Goal: Transaction & Acquisition: Purchase product/service

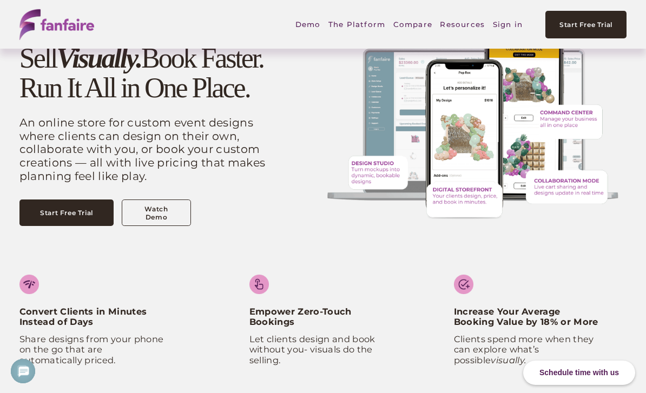
click at [510, 28] on link "Sign in" at bounding box center [508, 24] width 30 height 25
click at [507, 28] on link "Sign in" at bounding box center [508, 24] width 30 height 25
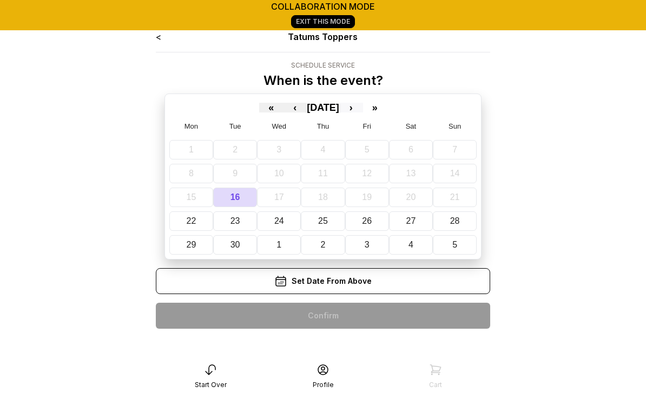
click at [363, 109] on button "›" at bounding box center [351, 108] width 24 height 10
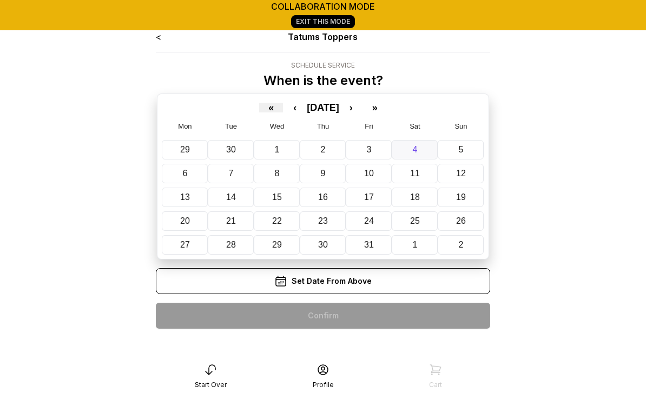
click at [415, 150] on abbr "4" at bounding box center [415, 149] width 5 height 9
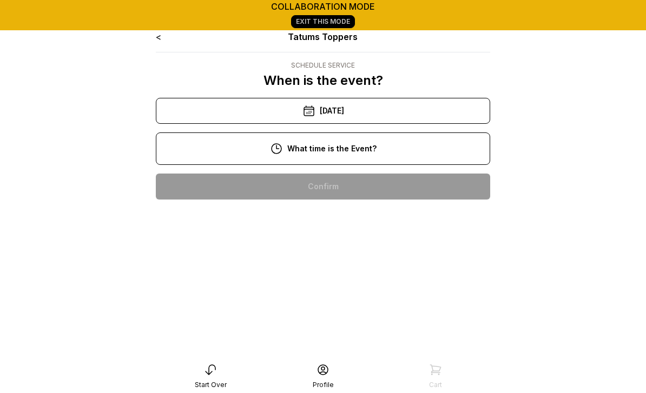
click at [347, 188] on div "10:00 am" at bounding box center [322, 187] width 317 height 26
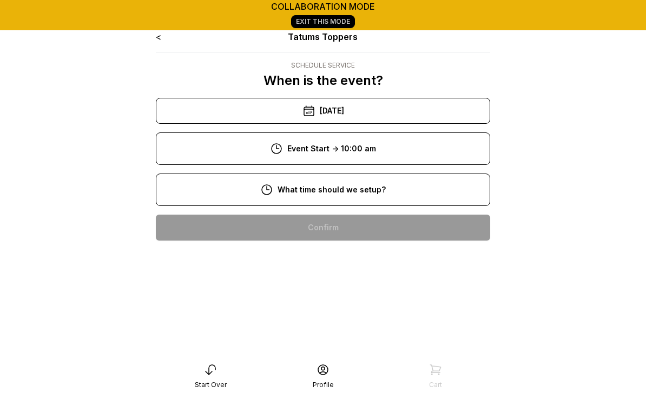
click at [337, 232] on div "8:00 am" at bounding box center [322, 228] width 317 height 26
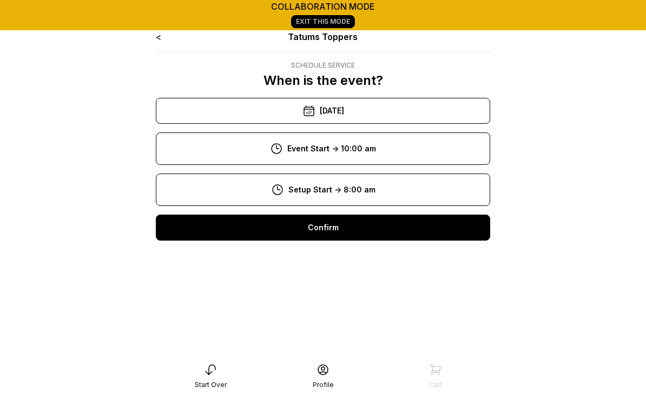
click at [327, 228] on div "Confirm" at bounding box center [323, 228] width 334 height 26
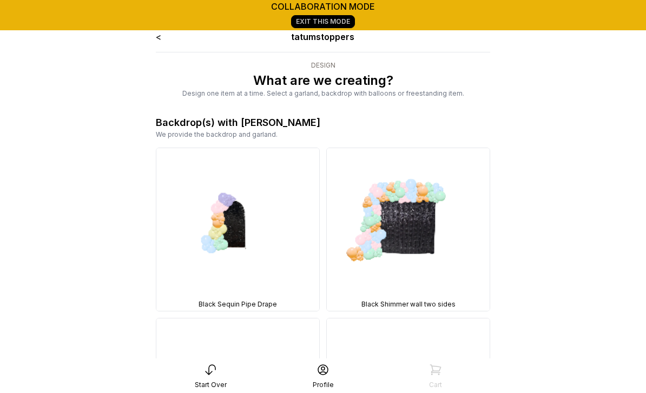
click at [157, 37] on link "<" at bounding box center [158, 36] width 5 height 11
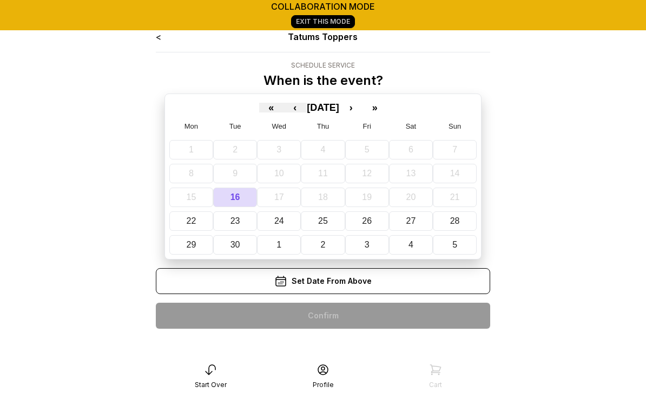
click at [154, 41] on div "< Tatums Toppers Schedule Service When is the event? « ‹ [DATE] › » Mon Tue Wed…" at bounding box center [323, 218] width 352 height 393
click at [363, 113] on button "›" at bounding box center [351, 108] width 24 height 10
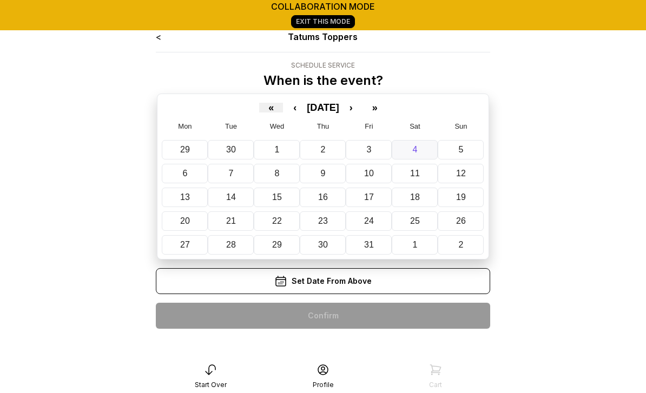
click at [418, 150] on button "4" at bounding box center [415, 149] width 46 height 19
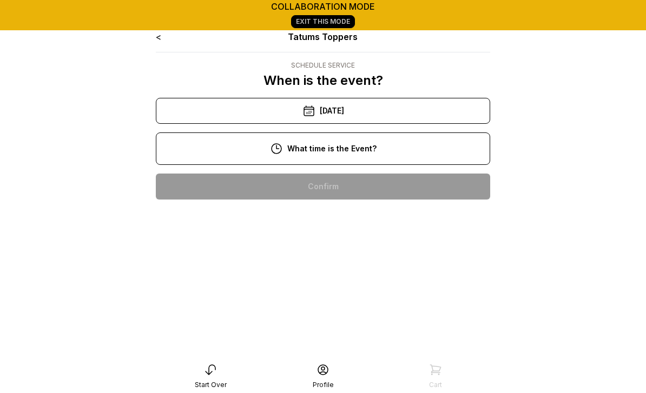
click at [342, 184] on div "10:00 am" at bounding box center [322, 187] width 317 height 26
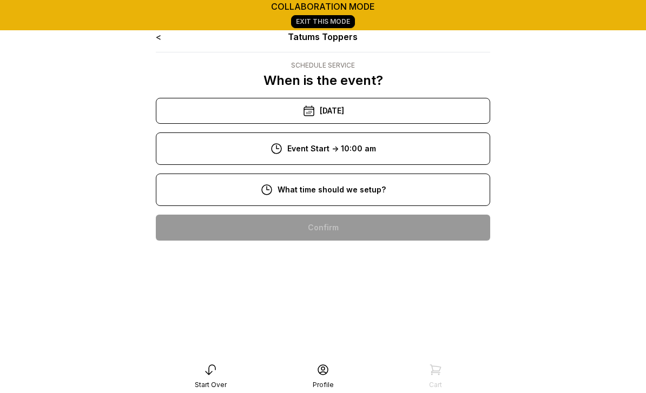
click at [342, 227] on div "8:00 am" at bounding box center [322, 228] width 317 height 26
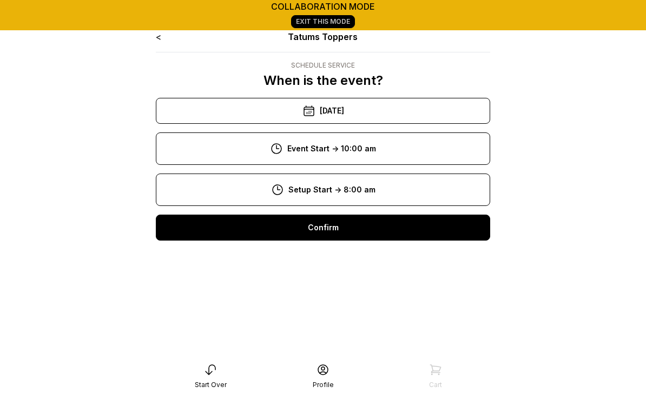
click at [340, 229] on div "Confirm" at bounding box center [323, 228] width 334 height 26
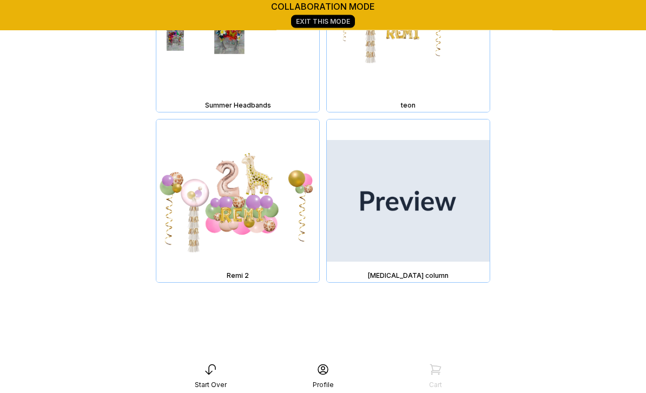
scroll to position [20578, 0]
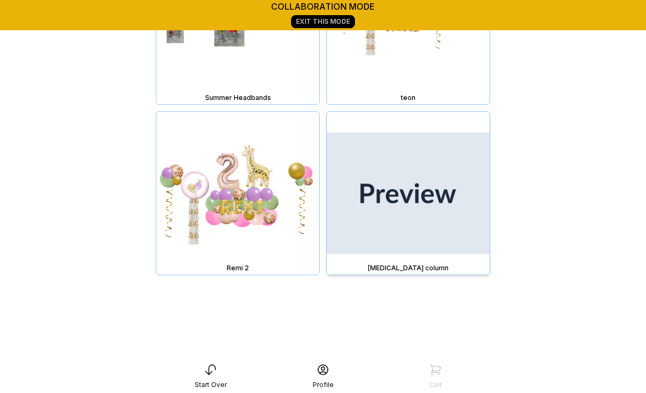
click at [418, 197] on img at bounding box center [408, 193] width 163 height 163
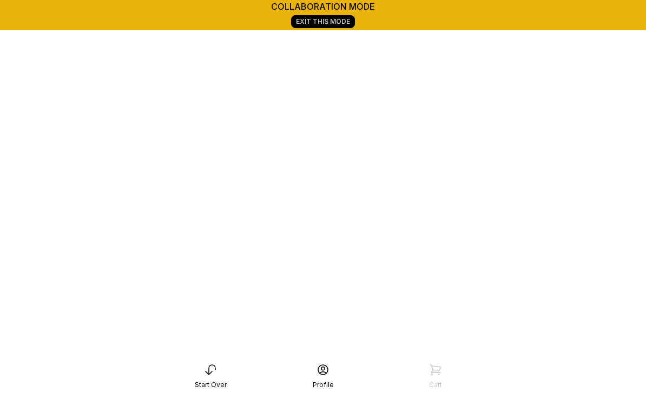
scroll to position [151, 0]
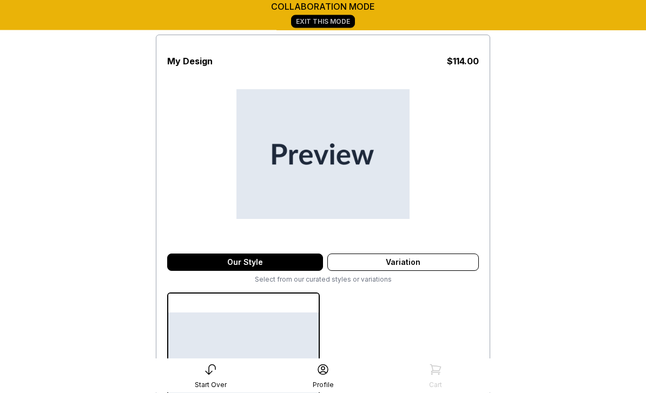
scroll to position [63, 0]
click at [213, 376] on icon at bounding box center [210, 370] width 13 height 13
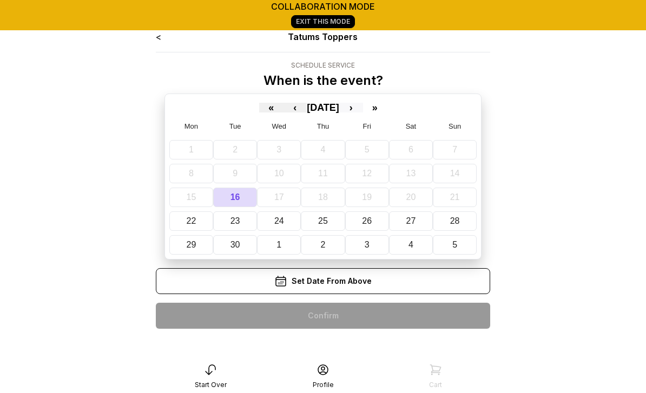
click at [363, 111] on button "›" at bounding box center [351, 108] width 24 height 10
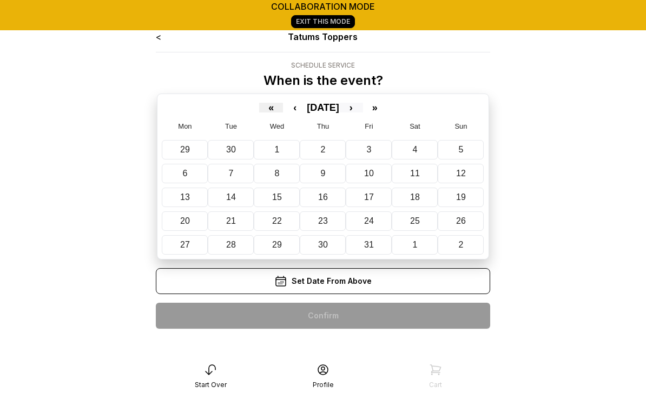
click at [415, 149] on abbr "4" at bounding box center [415, 149] width 5 height 9
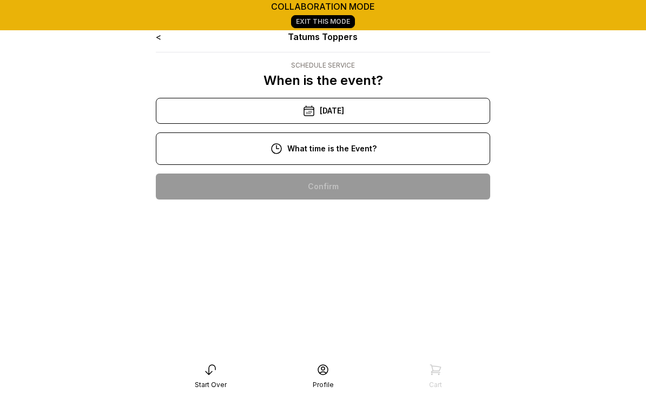
click at [352, 189] on div "10:00 am" at bounding box center [322, 187] width 317 height 26
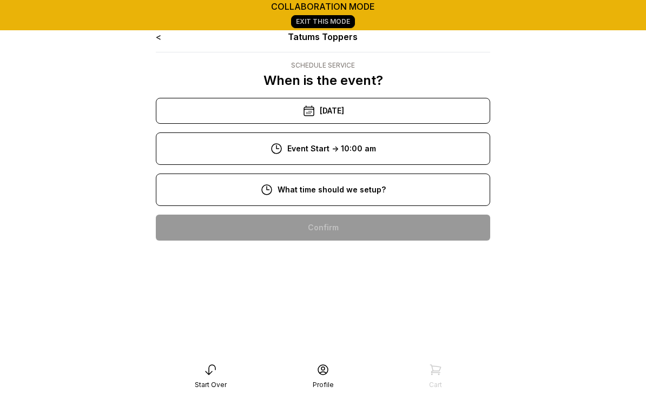
click at [353, 231] on div "8:00 am" at bounding box center [322, 228] width 317 height 26
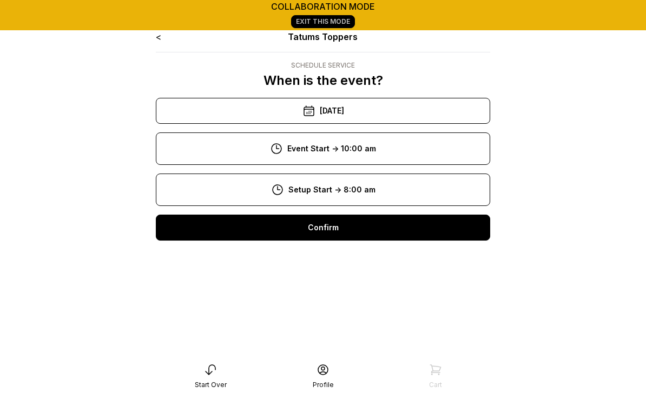
click at [336, 227] on div "Confirm" at bounding box center [323, 228] width 334 height 26
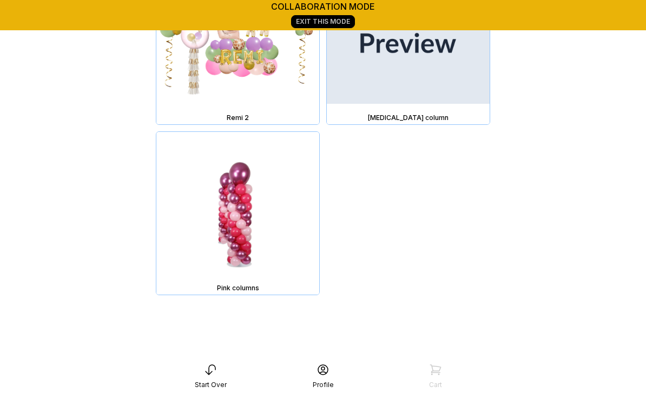
scroll to position [20689, 0]
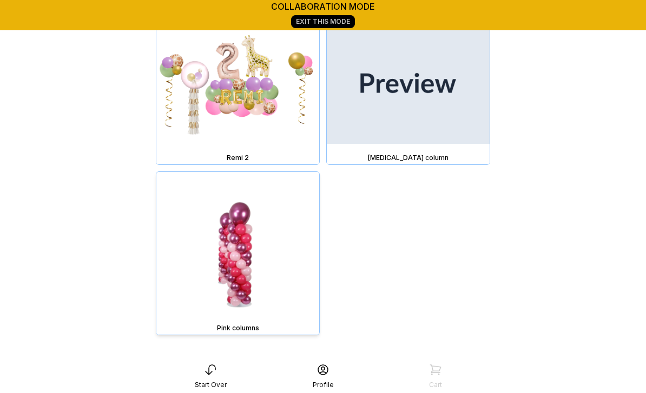
click at [241, 263] on img at bounding box center [237, 253] width 163 height 163
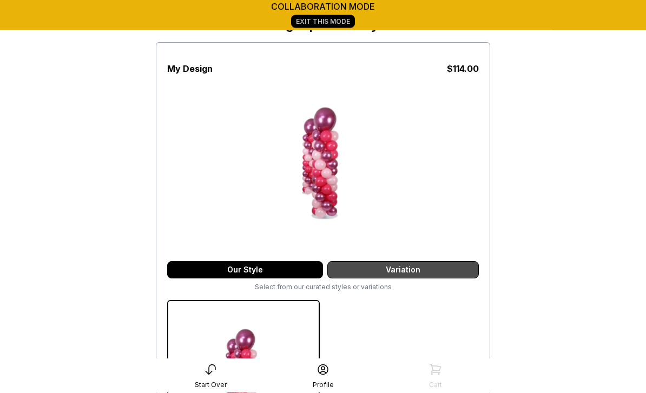
scroll to position [56, 0]
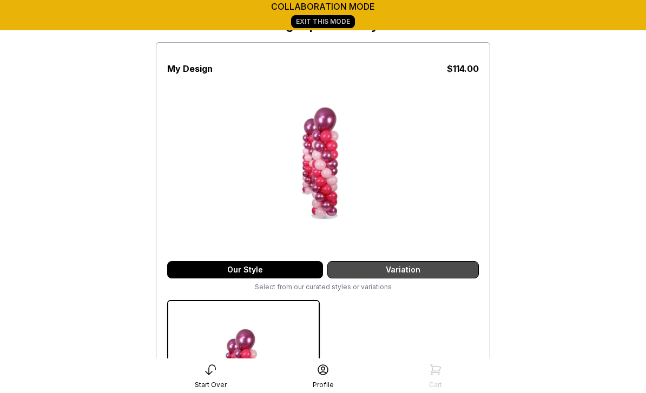
click at [432, 271] on div "Variation" at bounding box center [402, 269] width 151 height 17
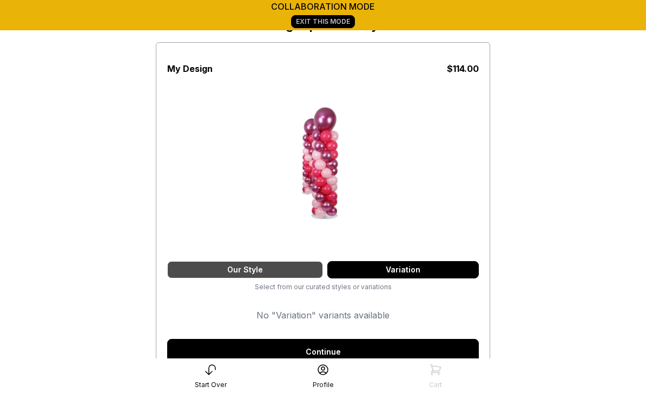
click at [277, 272] on div "Our Style" at bounding box center [245, 269] width 156 height 17
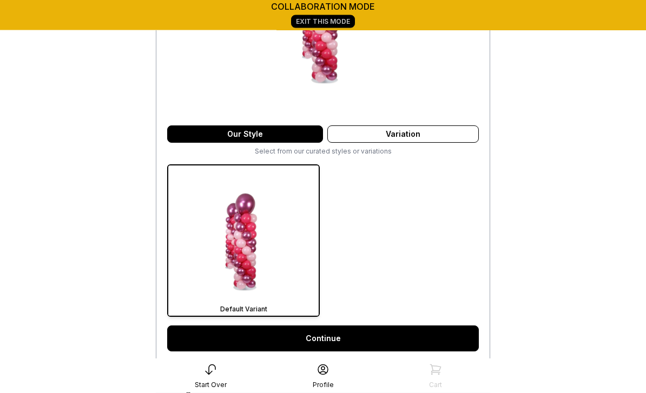
scroll to position [191, 0]
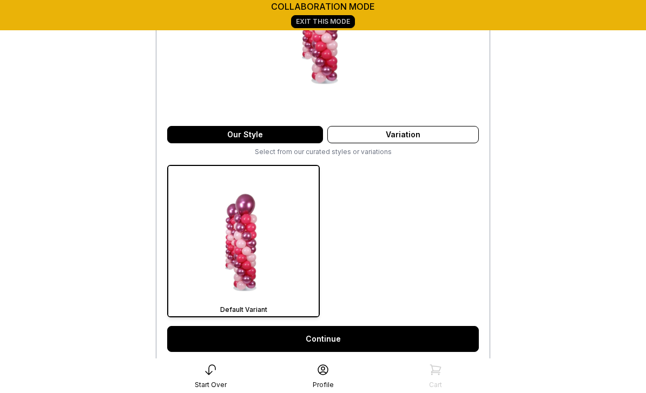
click at [327, 337] on link "Continue" at bounding box center [323, 339] width 312 height 26
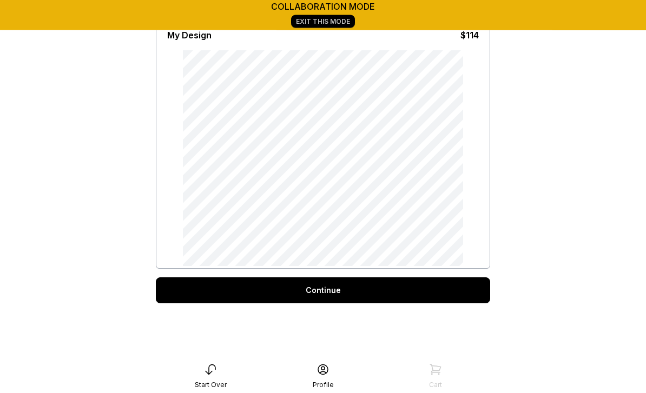
scroll to position [81, 0]
click at [333, 292] on div "Continue" at bounding box center [323, 290] width 334 height 26
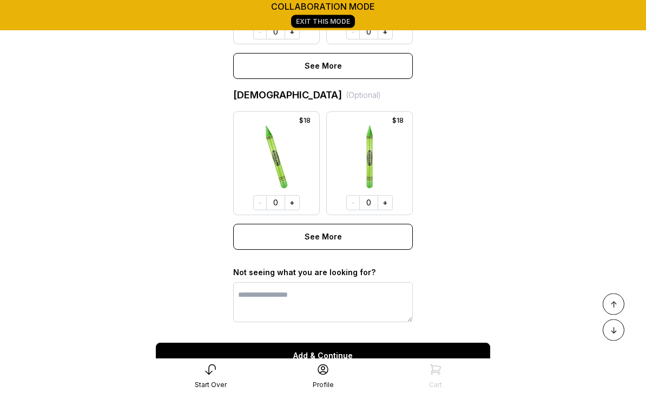
scroll to position [956, 0]
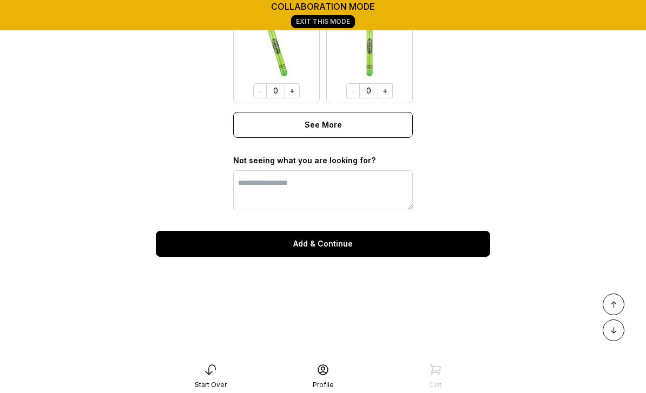
click at [323, 242] on button "Add & Continue" at bounding box center [323, 244] width 334 height 26
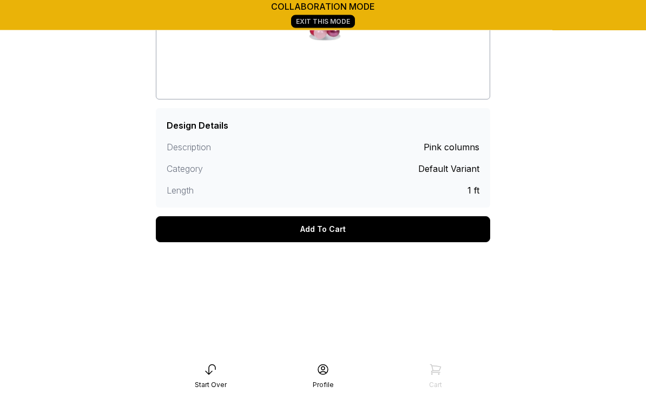
scroll to position [267, 0]
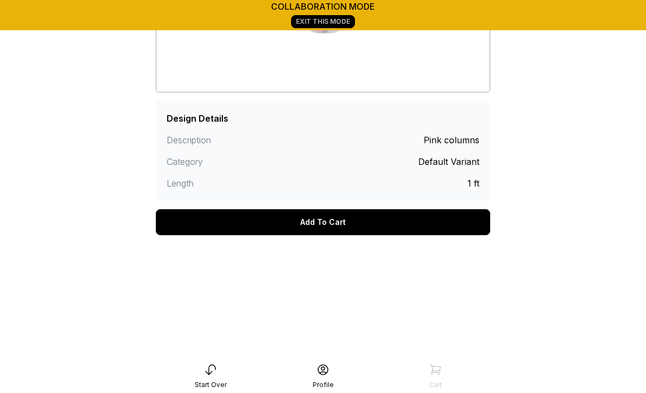
click at [334, 226] on div "Add To Cart" at bounding box center [323, 222] width 334 height 26
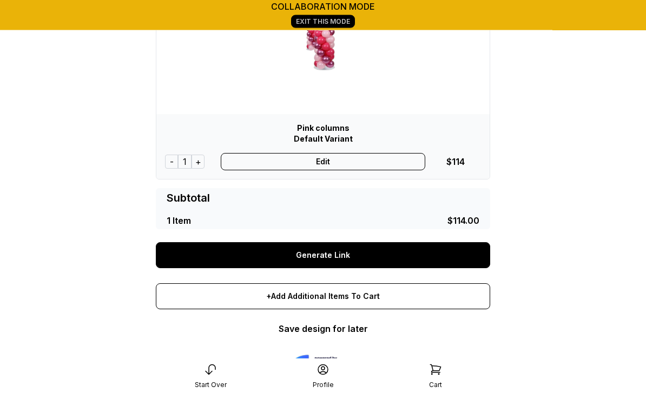
scroll to position [172, 0]
click at [330, 160] on div "Edit" at bounding box center [323, 161] width 205 height 17
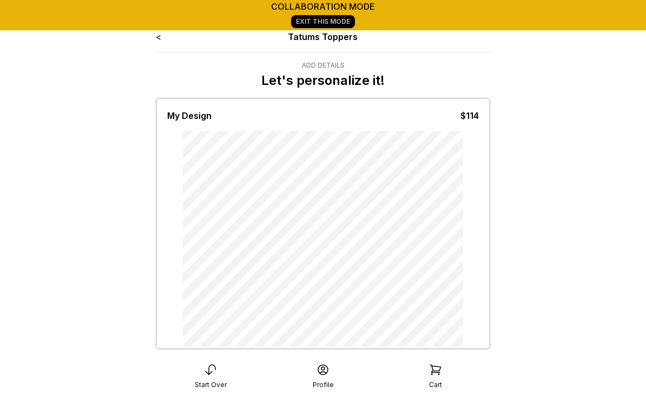
click at [468, 118] on div "$114" at bounding box center [469, 115] width 18 height 13
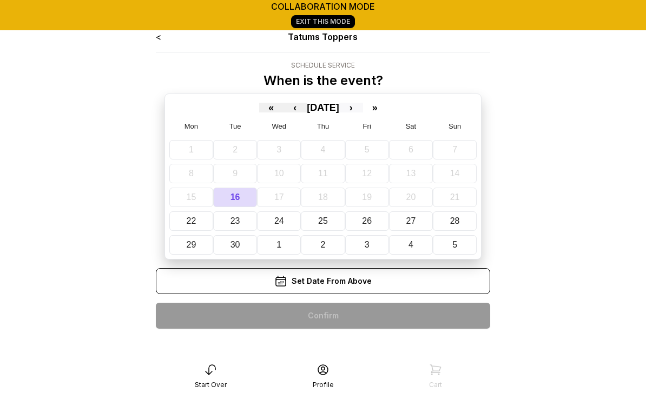
click at [362, 107] on button "›" at bounding box center [351, 108] width 24 height 10
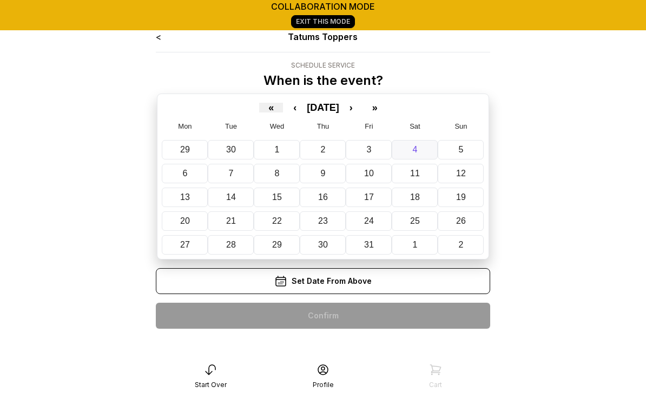
click at [415, 149] on abbr "4" at bounding box center [415, 149] width 5 height 9
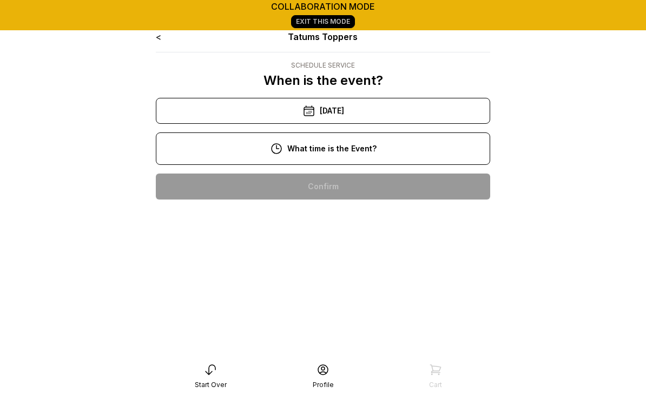
click at [352, 189] on div "10:00 am" at bounding box center [322, 187] width 317 height 26
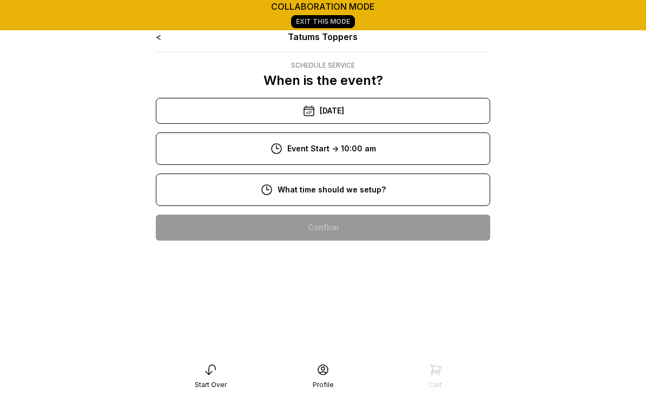
click at [343, 226] on div "8:00 am" at bounding box center [322, 228] width 317 height 26
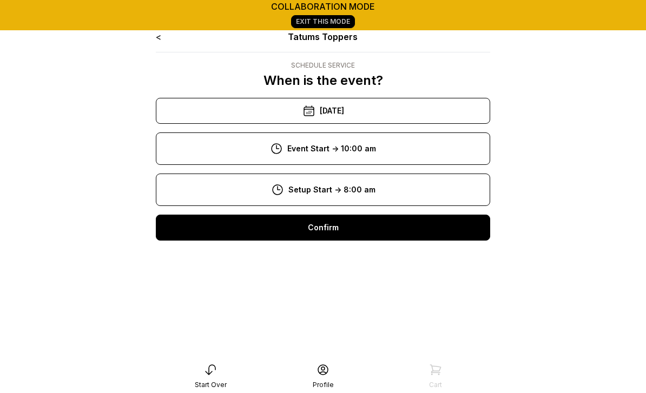
click at [345, 223] on div "Confirm" at bounding box center [323, 228] width 334 height 26
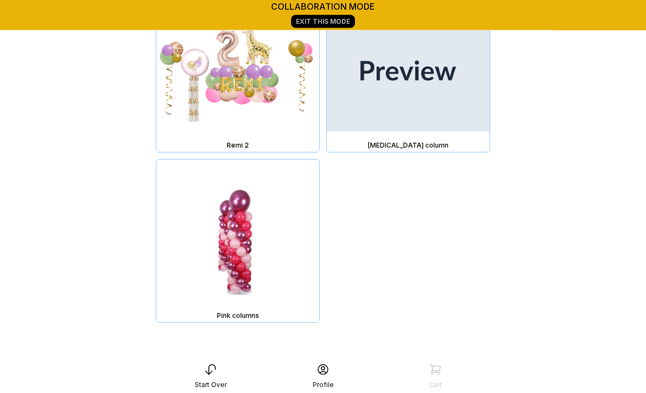
scroll to position [20759, 0]
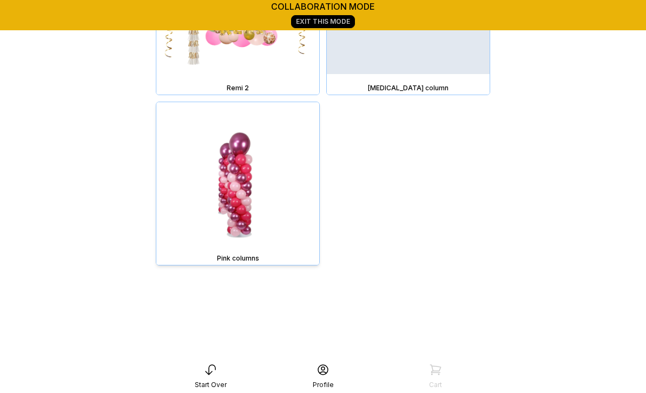
click at [243, 200] on img at bounding box center [237, 183] width 163 height 163
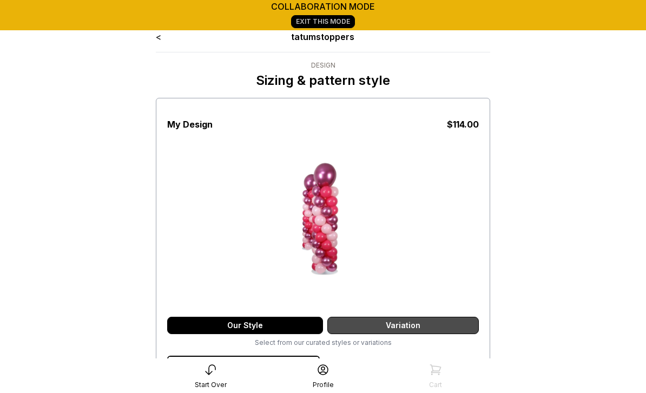
click at [435, 325] on div "Variation" at bounding box center [402, 325] width 151 height 17
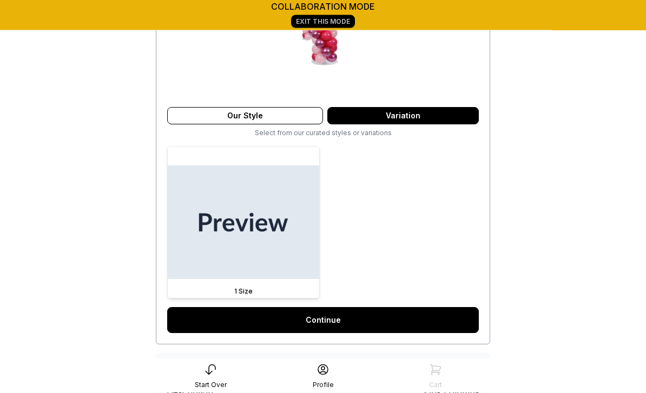
scroll to position [210, 0]
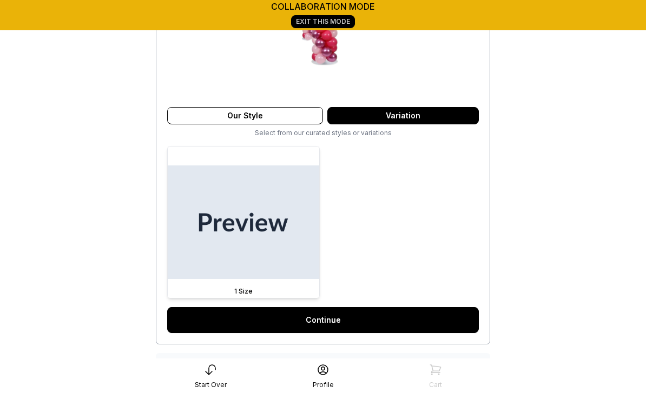
click at [272, 246] on img at bounding box center [243, 222] width 151 height 151
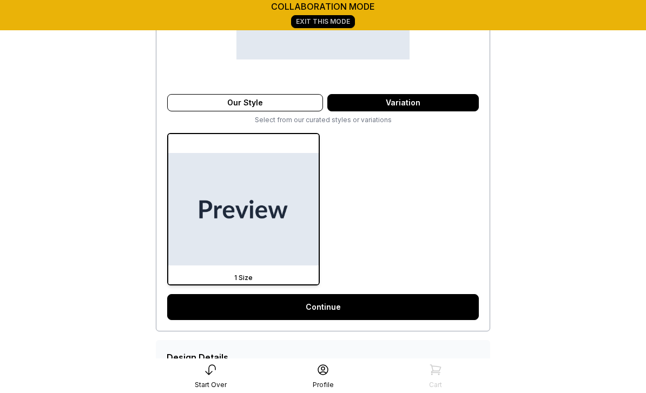
scroll to position [312, 0]
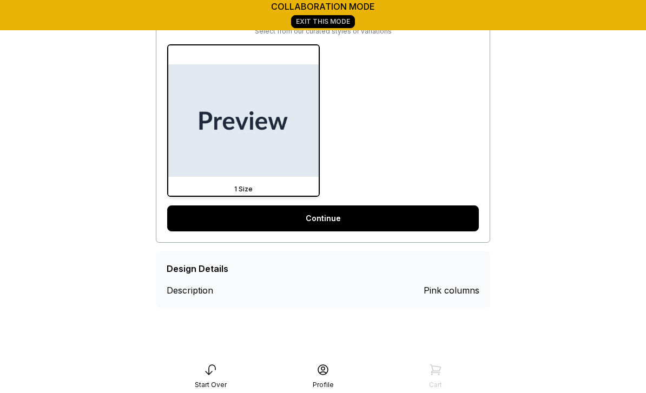
click at [318, 220] on link "Continue" at bounding box center [323, 219] width 312 height 26
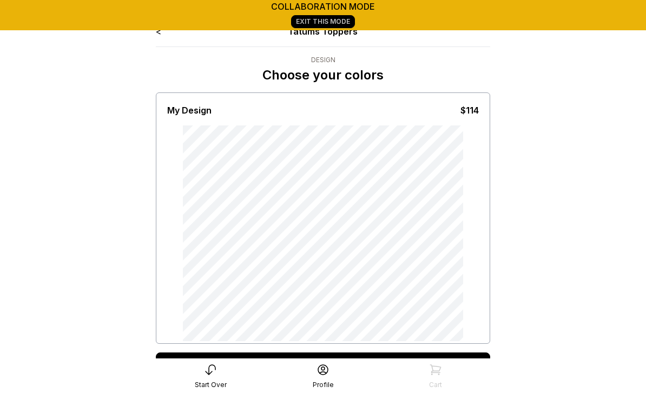
scroll to position [4, 0]
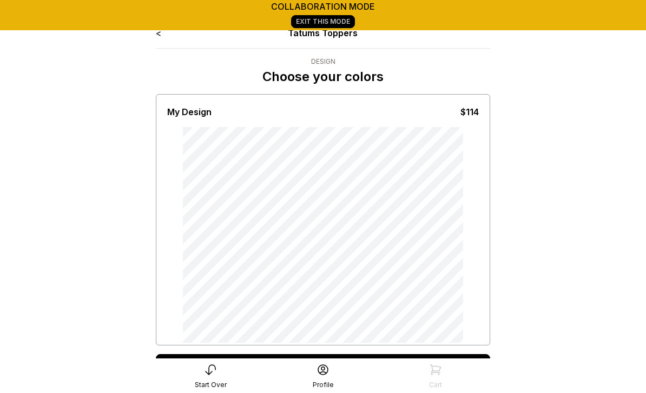
click at [334, 370] on div "Continue" at bounding box center [323, 367] width 334 height 26
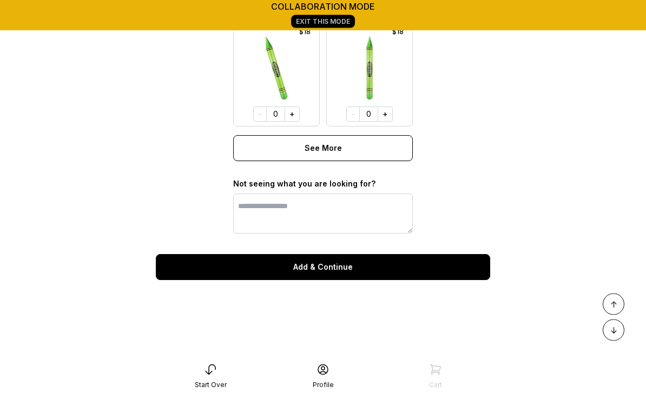
scroll to position [956, 0]
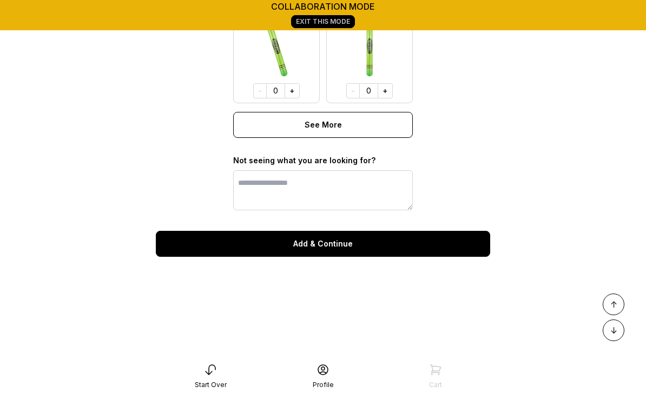
click at [333, 248] on button "Add & Continue" at bounding box center [323, 244] width 334 height 26
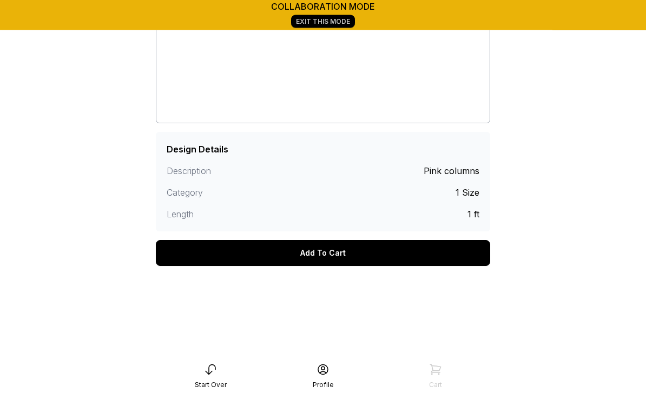
scroll to position [241, 0]
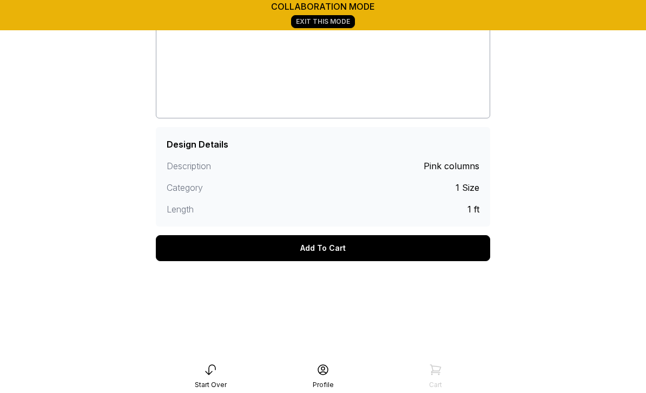
click at [351, 248] on div "Add To Cart" at bounding box center [323, 248] width 334 height 26
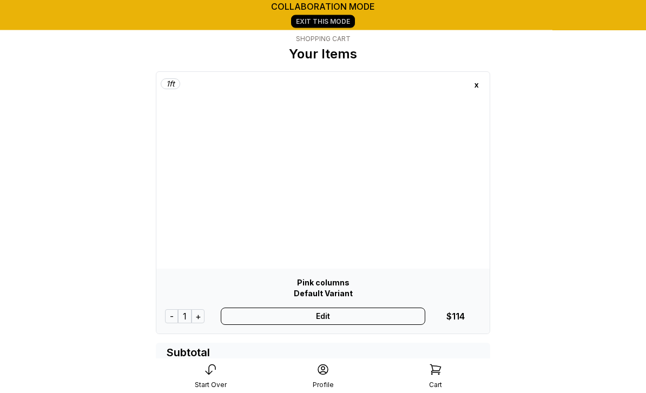
scroll to position [17, 0]
click at [207, 375] on icon at bounding box center [211, 370] width 10 height 10
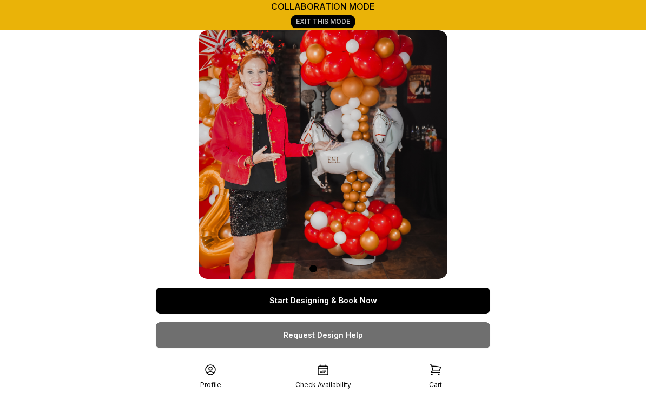
click at [341, 27] on link "Exit This Mode" at bounding box center [323, 21] width 64 height 13
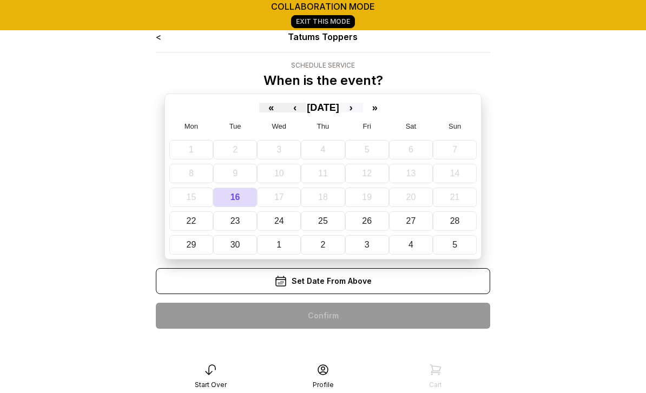
click at [363, 112] on button "›" at bounding box center [351, 108] width 24 height 10
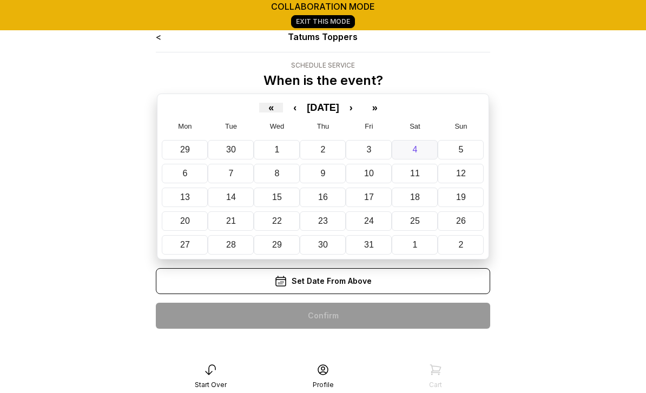
click at [420, 148] on button "4" at bounding box center [415, 149] width 46 height 19
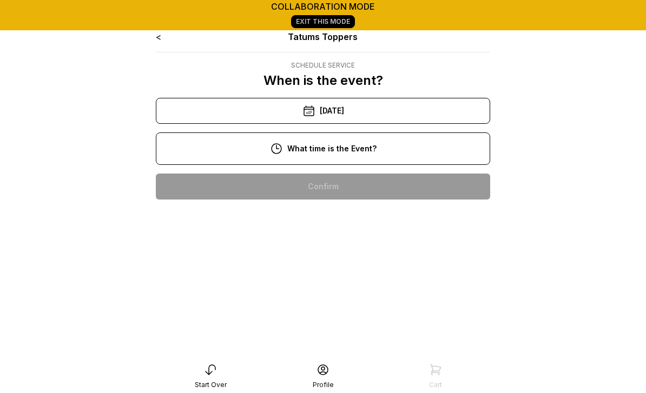
click at [358, 189] on div "10:00 am" at bounding box center [322, 187] width 317 height 26
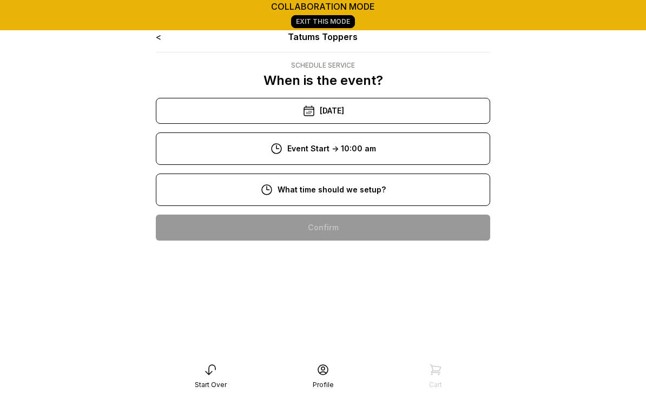
click at [351, 235] on div "8:00 am" at bounding box center [322, 228] width 317 height 26
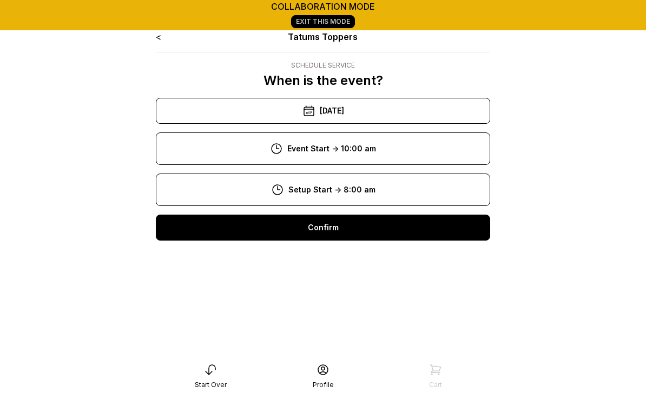
click at [347, 223] on div "Confirm" at bounding box center [323, 228] width 334 height 26
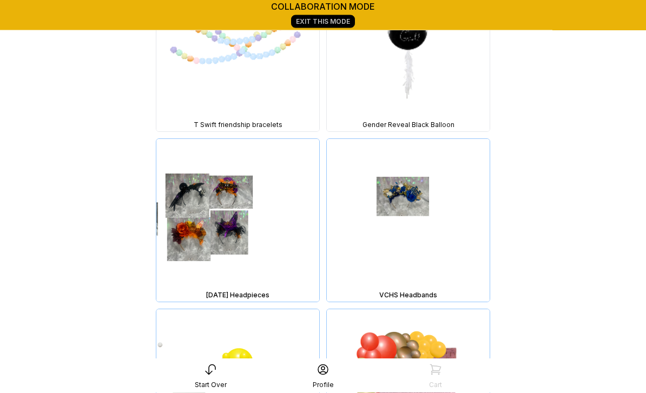
scroll to position [20759, 0]
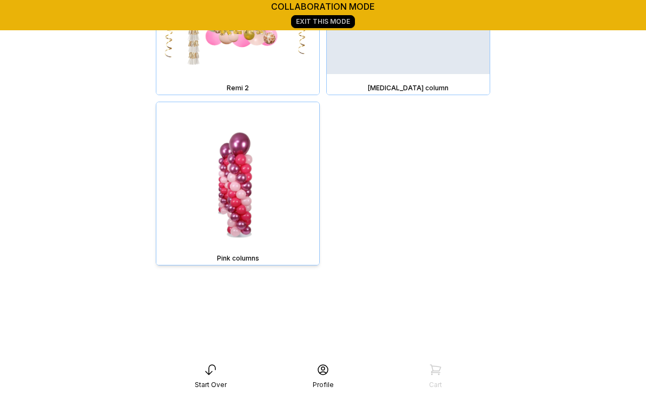
click at [236, 186] on img at bounding box center [237, 183] width 163 height 163
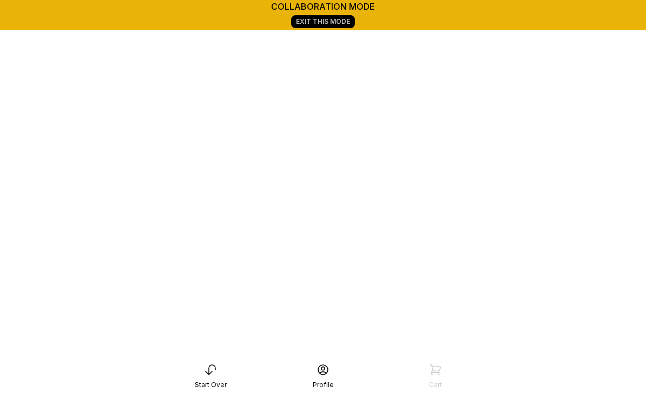
scroll to position [151, 0]
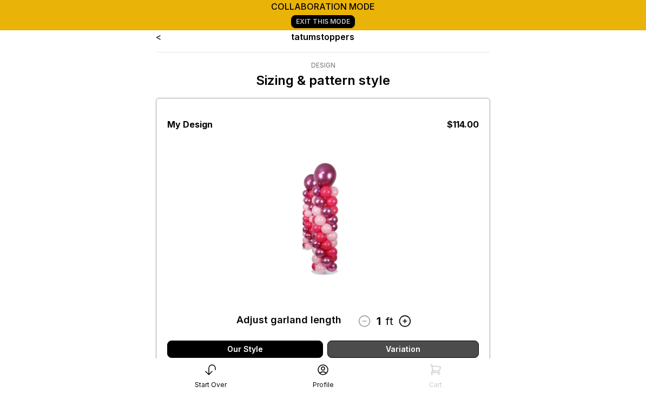
click at [398, 348] on div "Variation" at bounding box center [402, 349] width 151 height 17
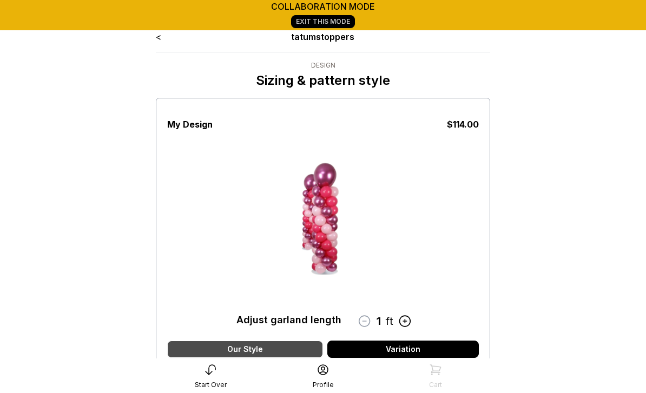
click at [285, 347] on div "Our Style" at bounding box center [245, 349] width 156 height 17
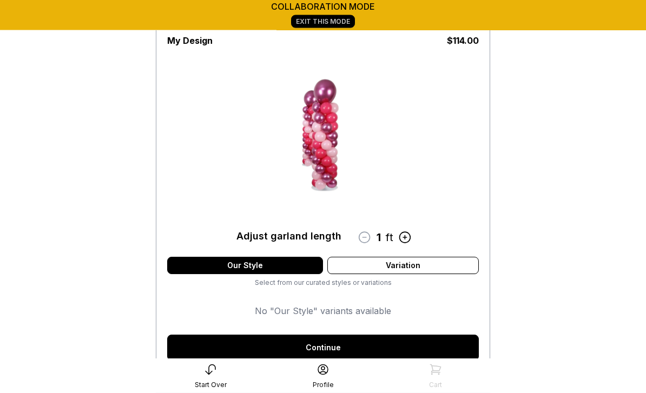
scroll to position [84, 0]
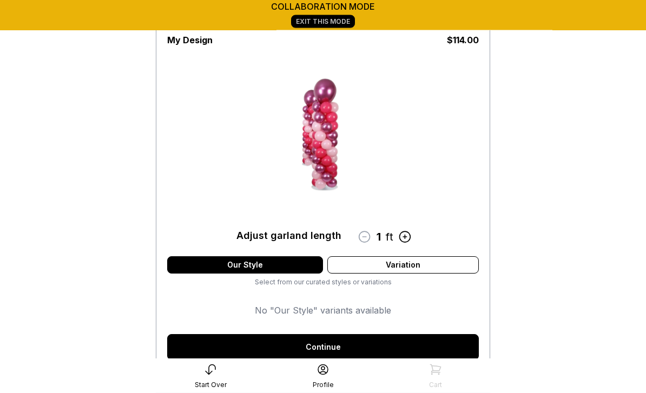
click at [365, 237] on icon at bounding box center [364, 237] width 11 height 11
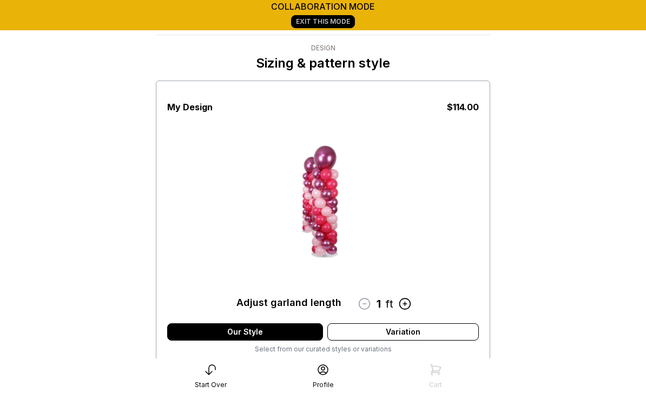
scroll to position [17, 0]
click at [208, 376] on icon at bounding box center [210, 370] width 13 height 13
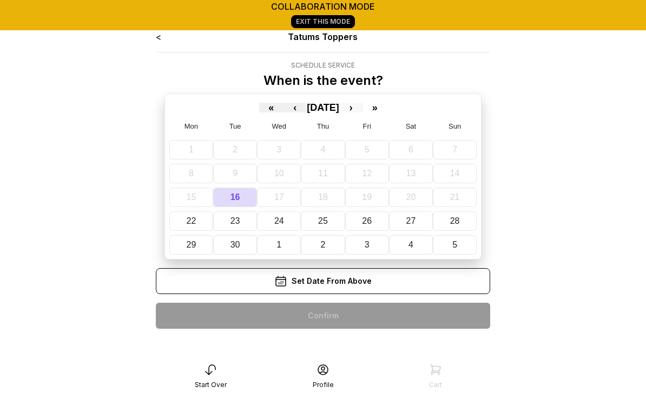
click at [363, 110] on button "›" at bounding box center [351, 108] width 24 height 10
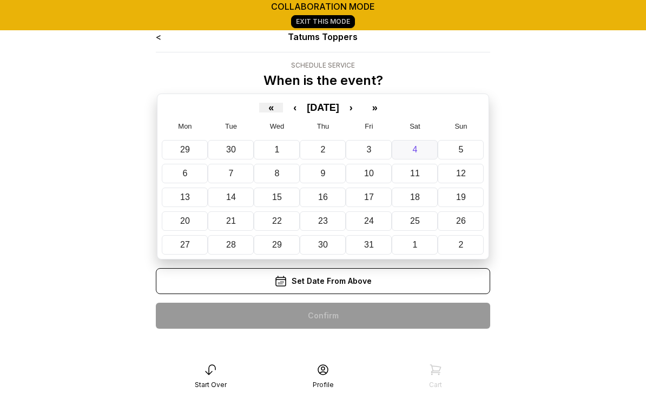
click at [416, 146] on abbr "4" at bounding box center [415, 149] width 5 height 9
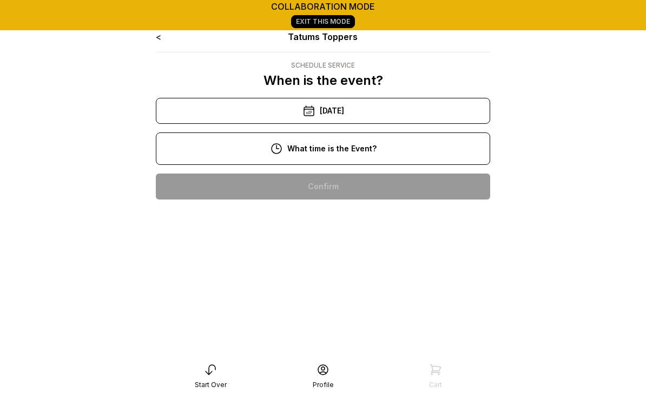
click at [342, 189] on div "10:00 am" at bounding box center [322, 187] width 317 height 26
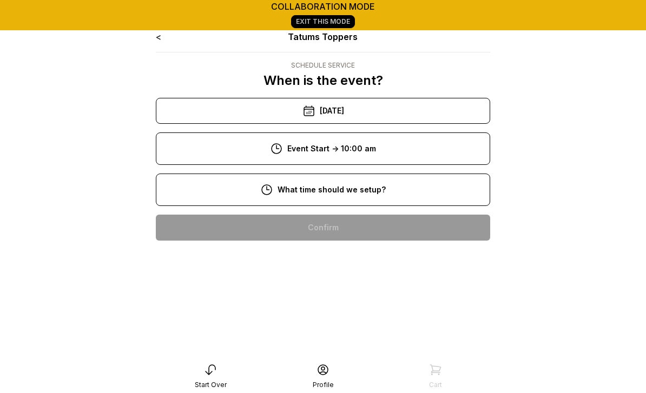
click at [346, 227] on div "8:00 am" at bounding box center [322, 228] width 317 height 26
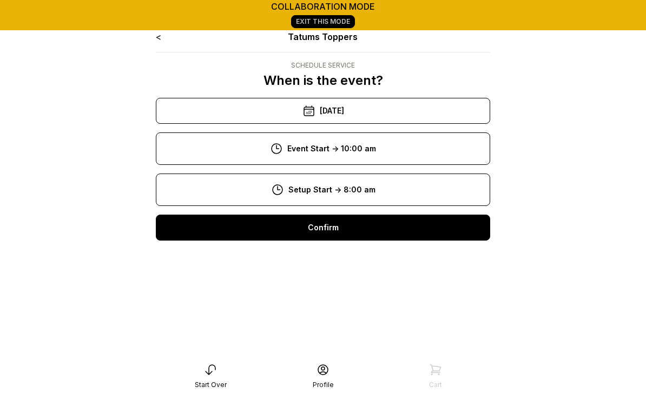
click at [345, 230] on div "Confirm" at bounding box center [323, 228] width 334 height 26
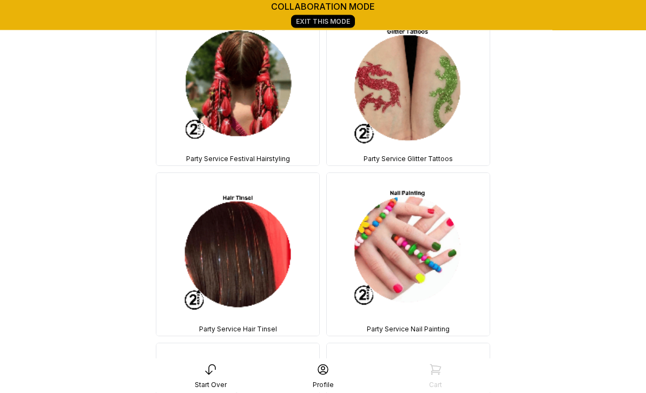
scroll to position [19305, 0]
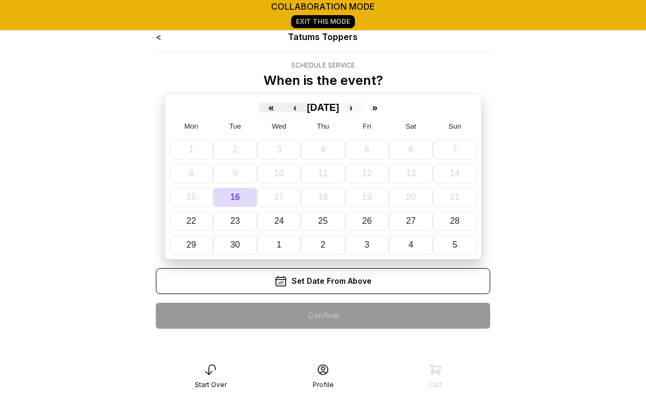
click at [363, 110] on button "›" at bounding box center [351, 108] width 24 height 10
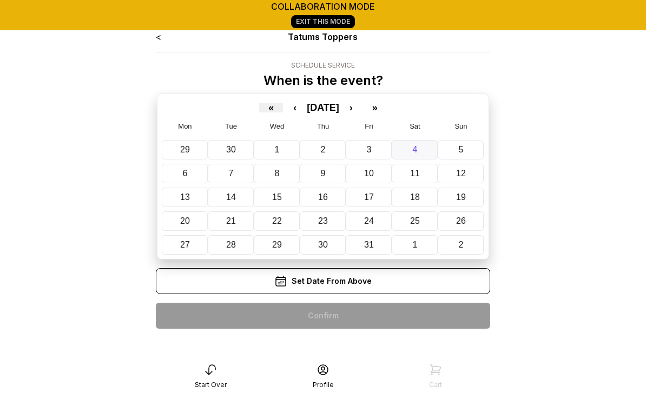
click at [414, 148] on abbr "4" at bounding box center [415, 149] width 5 height 9
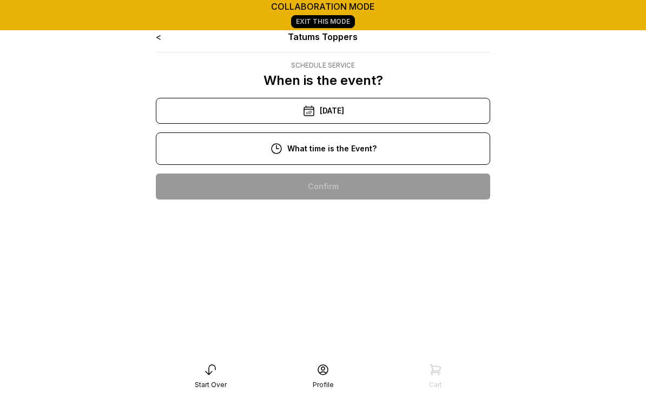
click at [326, 187] on div "10:00 am" at bounding box center [322, 187] width 317 height 26
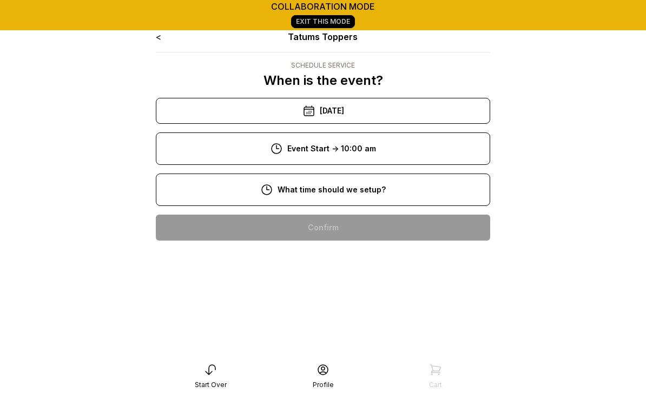
click at [337, 227] on div "8:00 am" at bounding box center [322, 228] width 317 height 26
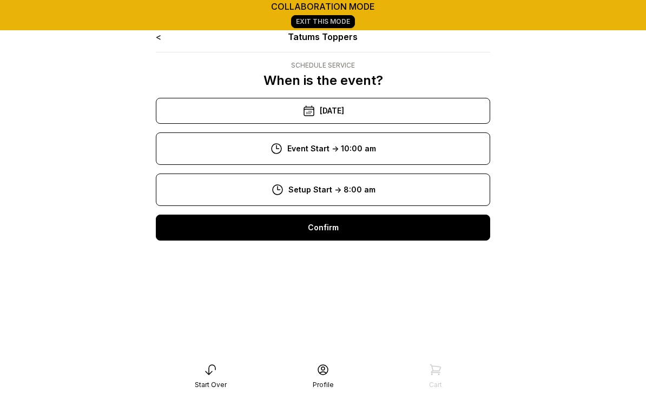
click at [330, 229] on div "Confirm" at bounding box center [323, 228] width 334 height 26
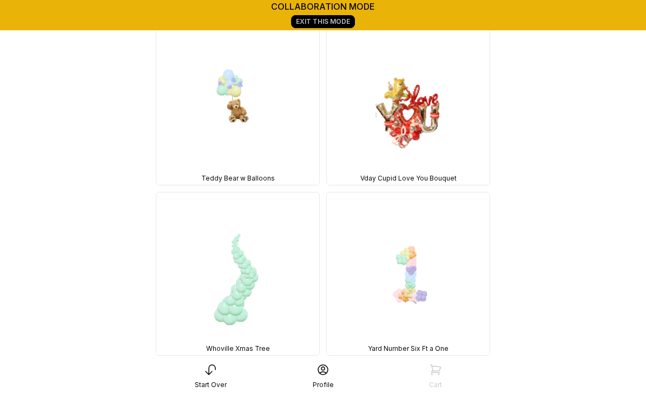
scroll to position [20759, 0]
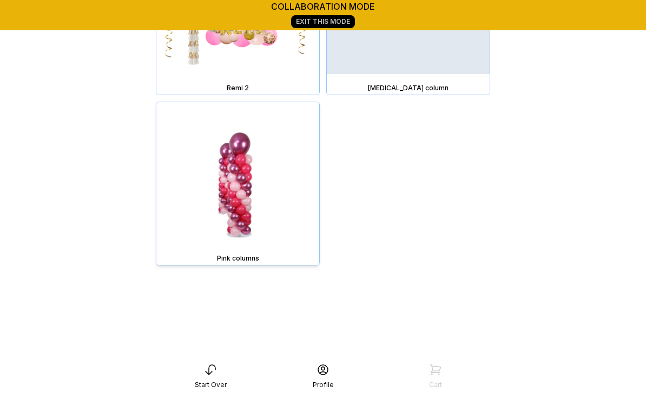
click at [237, 191] on img at bounding box center [237, 183] width 163 height 163
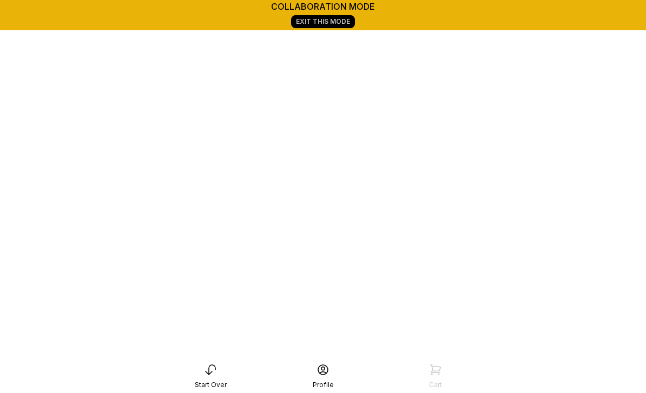
scroll to position [151, 0]
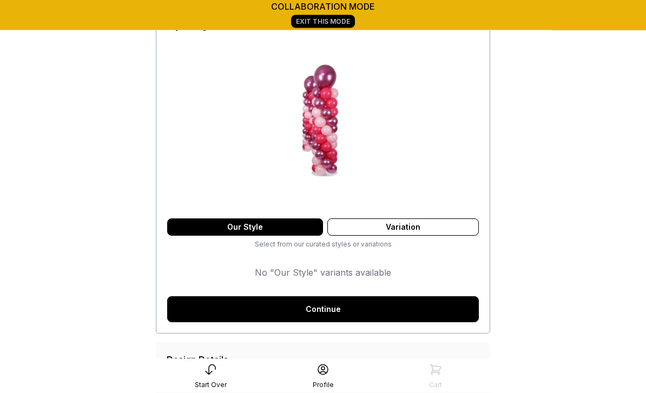
scroll to position [99, 0]
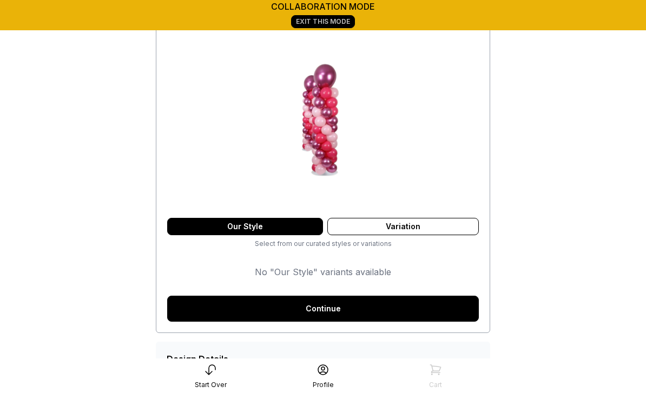
click at [331, 313] on link "Continue" at bounding box center [323, 309] width 312 height 26
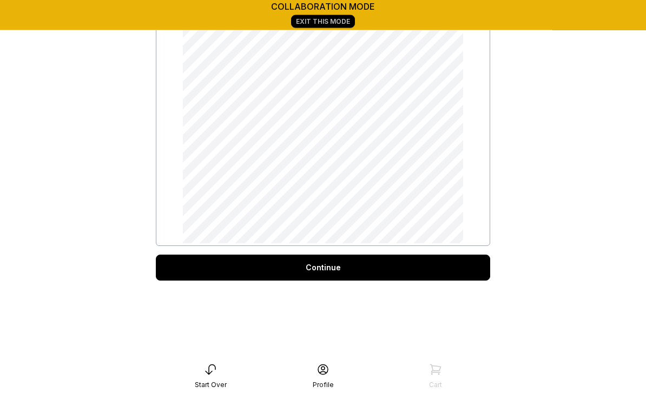
scroll to position [103, 0]
click at [314, 270] on div "Continue" at bounding box center [323, 268] width 334 height 26
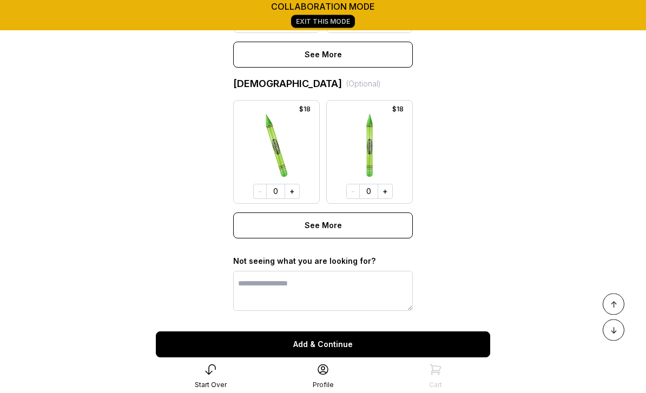
scroll to position [956, 0]
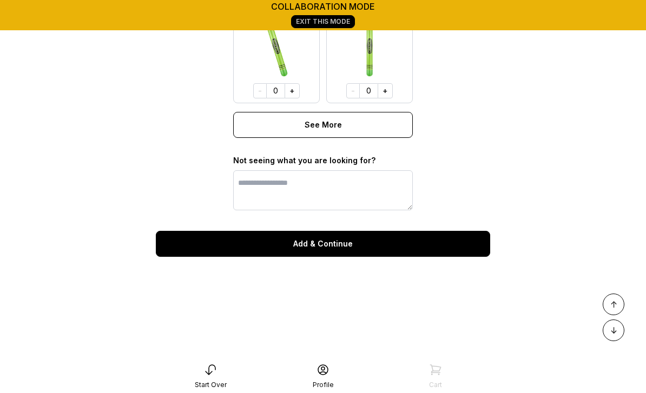
click at [324, 243] on button "Add & Continue" at bounding box center [323, 244] width 334 height 26
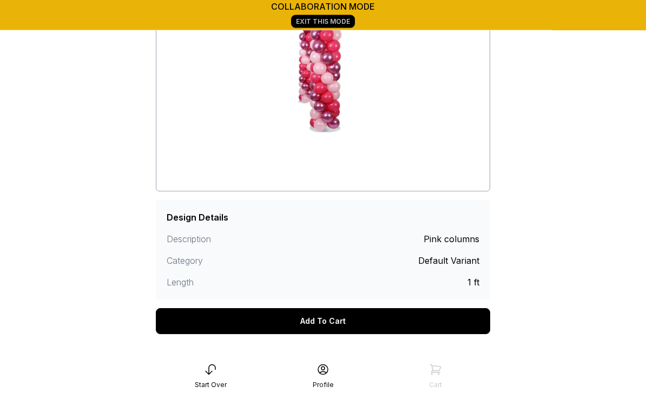
scroll to position [168, 0]
click at [328, 320] on div "Add To Cart" at bounding box center [323, 321] width 334 height 26
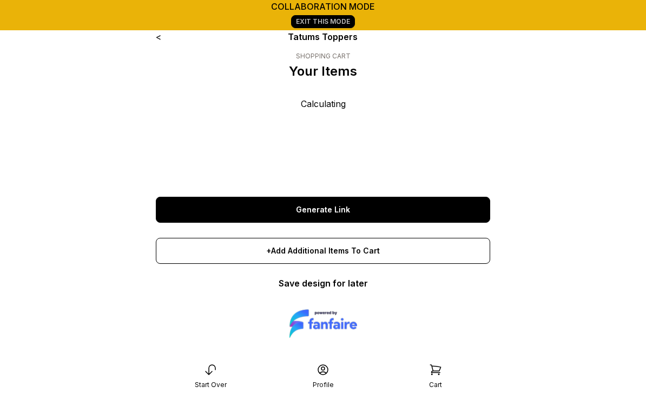
scroll to position [1, 0]
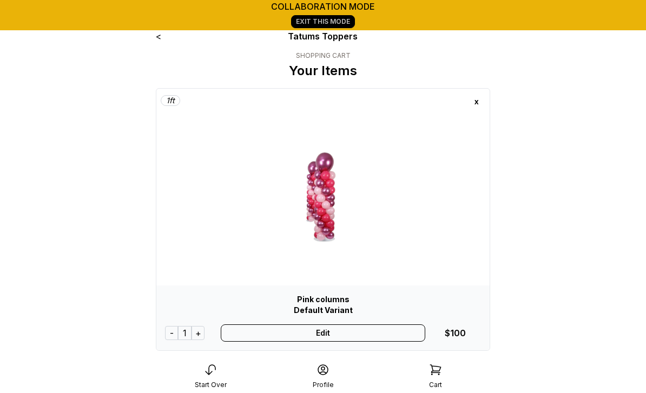
click at [199, 329] on div "+" at bounding box center [197, 333] width 13 height 14
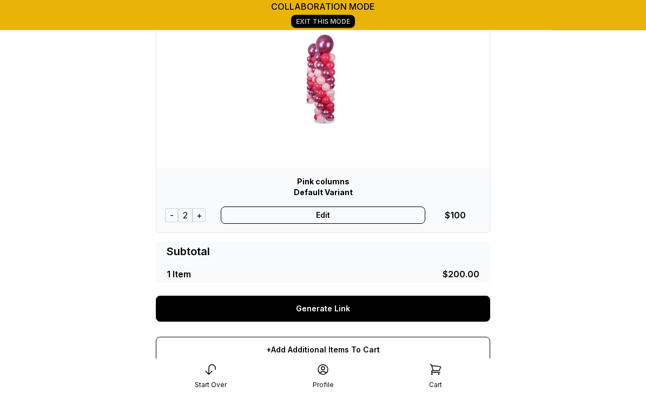
scroll to position [118, 0]
click at [325, 307] on link "Generate Link" at bounding box center [323, 309] width 334 height 26
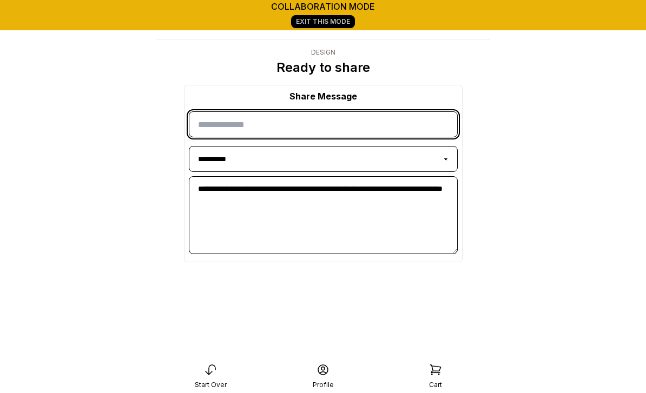
click at [245, 132] on input "input" at bounding box center [323, 124] width 269 height 26
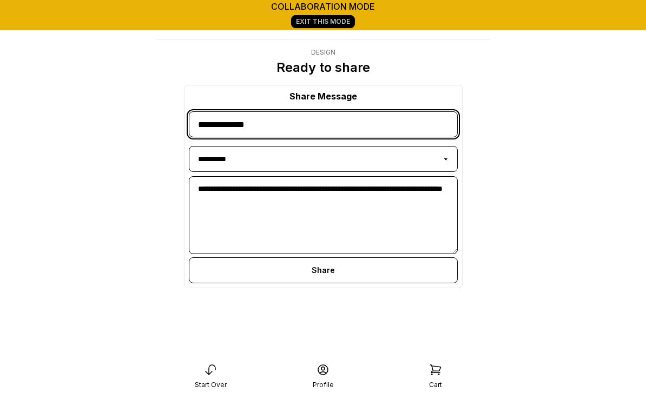
type input "**********"
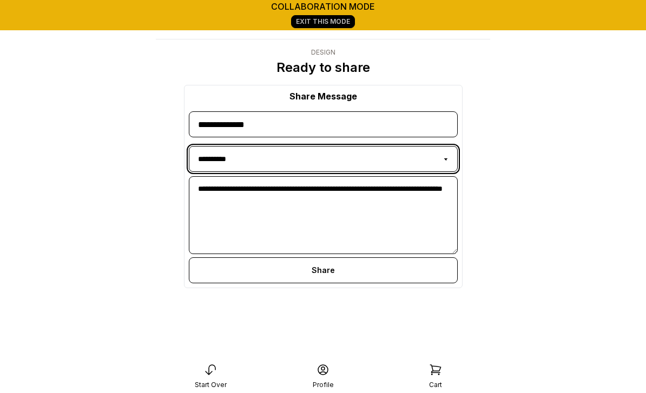
click at [446, 160] on select "**********" at bounding box center [323, 159] width 269 height 26
select select "**********"
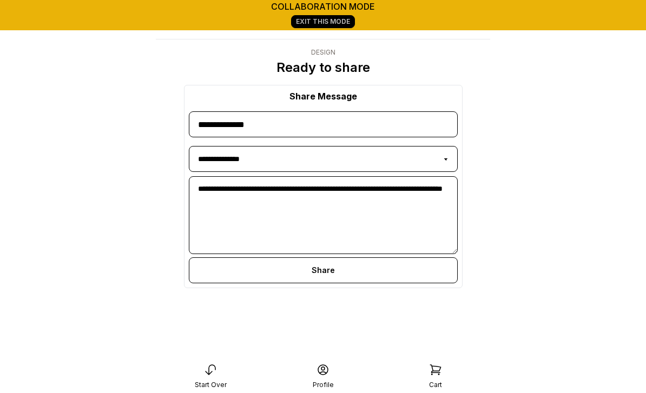
click at [333, 272] on div "Share" at bounding box center [323, 270] width 269 height 26
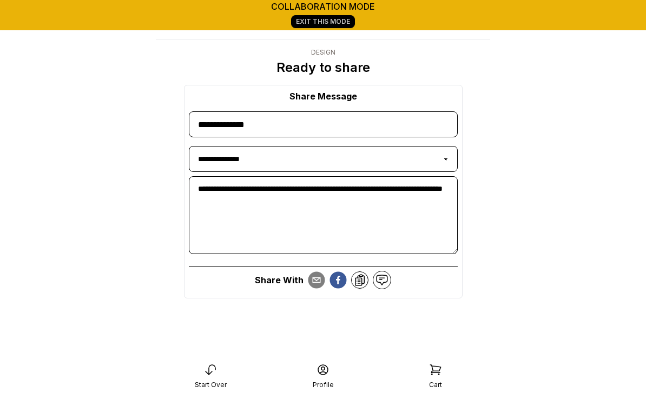
click at [319, 280] on icon "email" at bounding box center [317, 279] width 8 height 5
